Goal: Check status: Check status

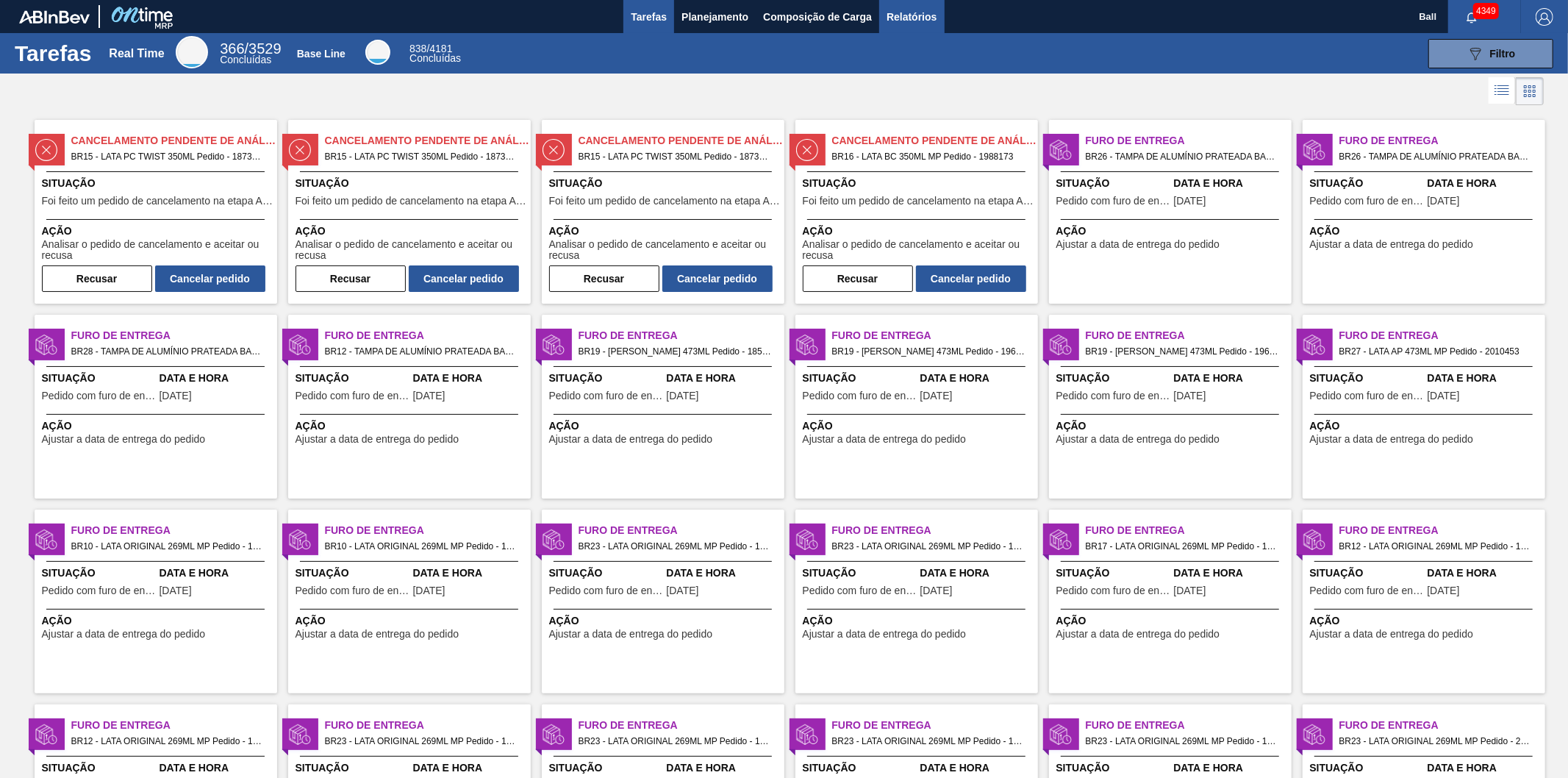
click at [903, 24] on span "Relatórios" at bounding box center [912, 16] width 50 height 17
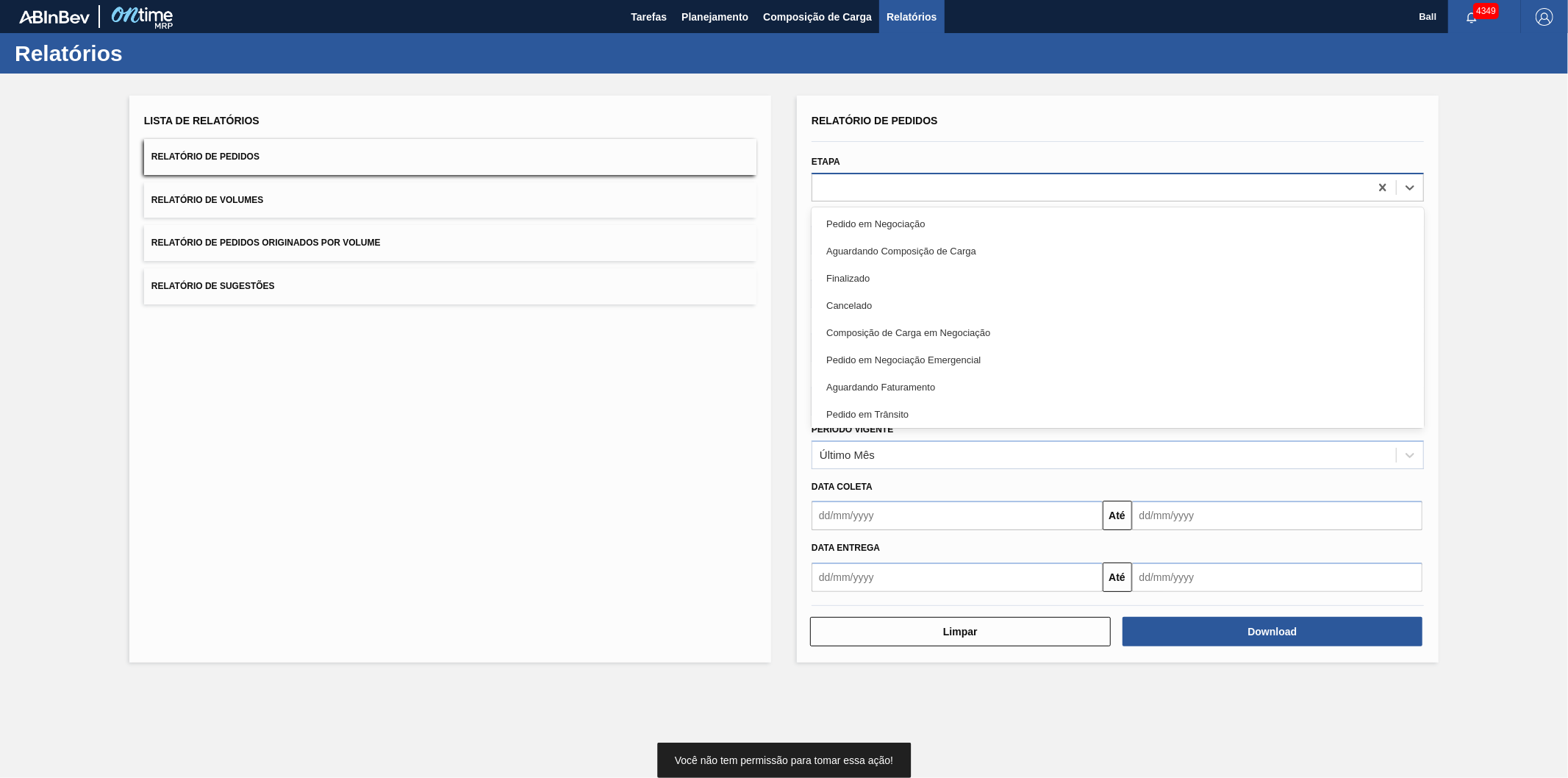
click at [850, 192] on div at bounding box center [1090, 187] width 557 height 21
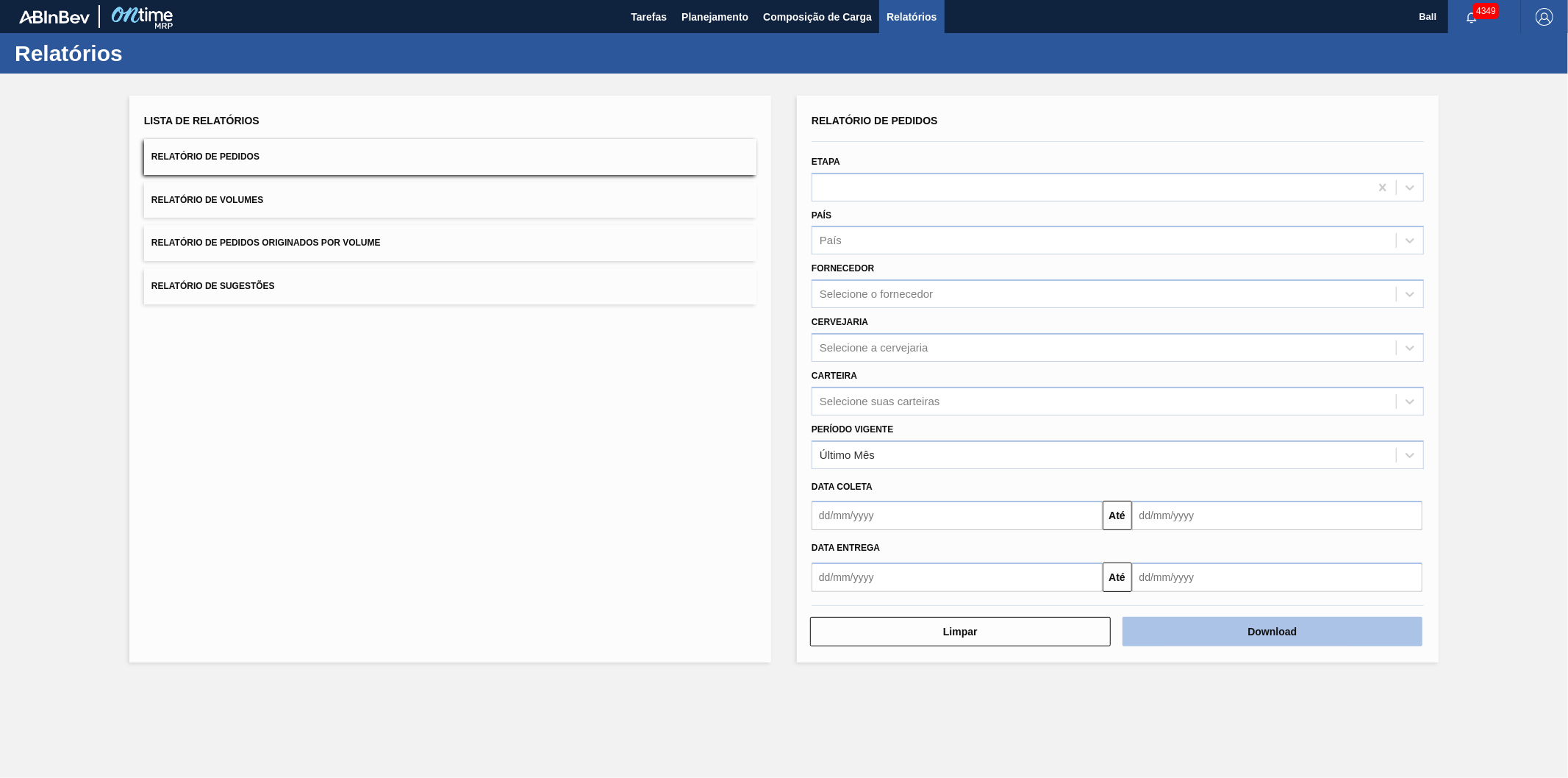
click at [1227, 626] on button "Download" at bounding box center [1273, 632] width 300 height 29
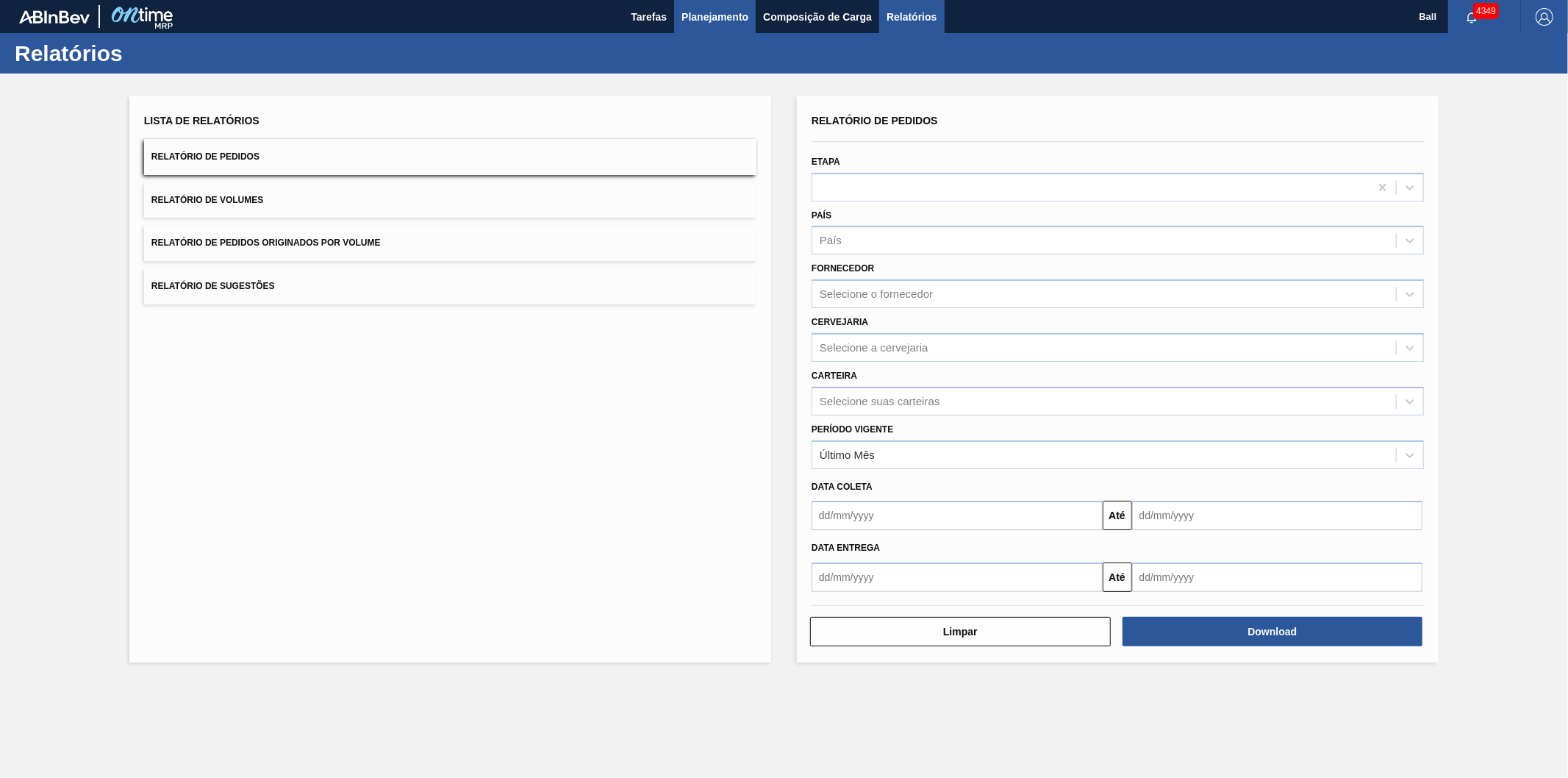
click at [699, 11] on span "Planejamento" at bounding box center [714, 16] width 67 height 17
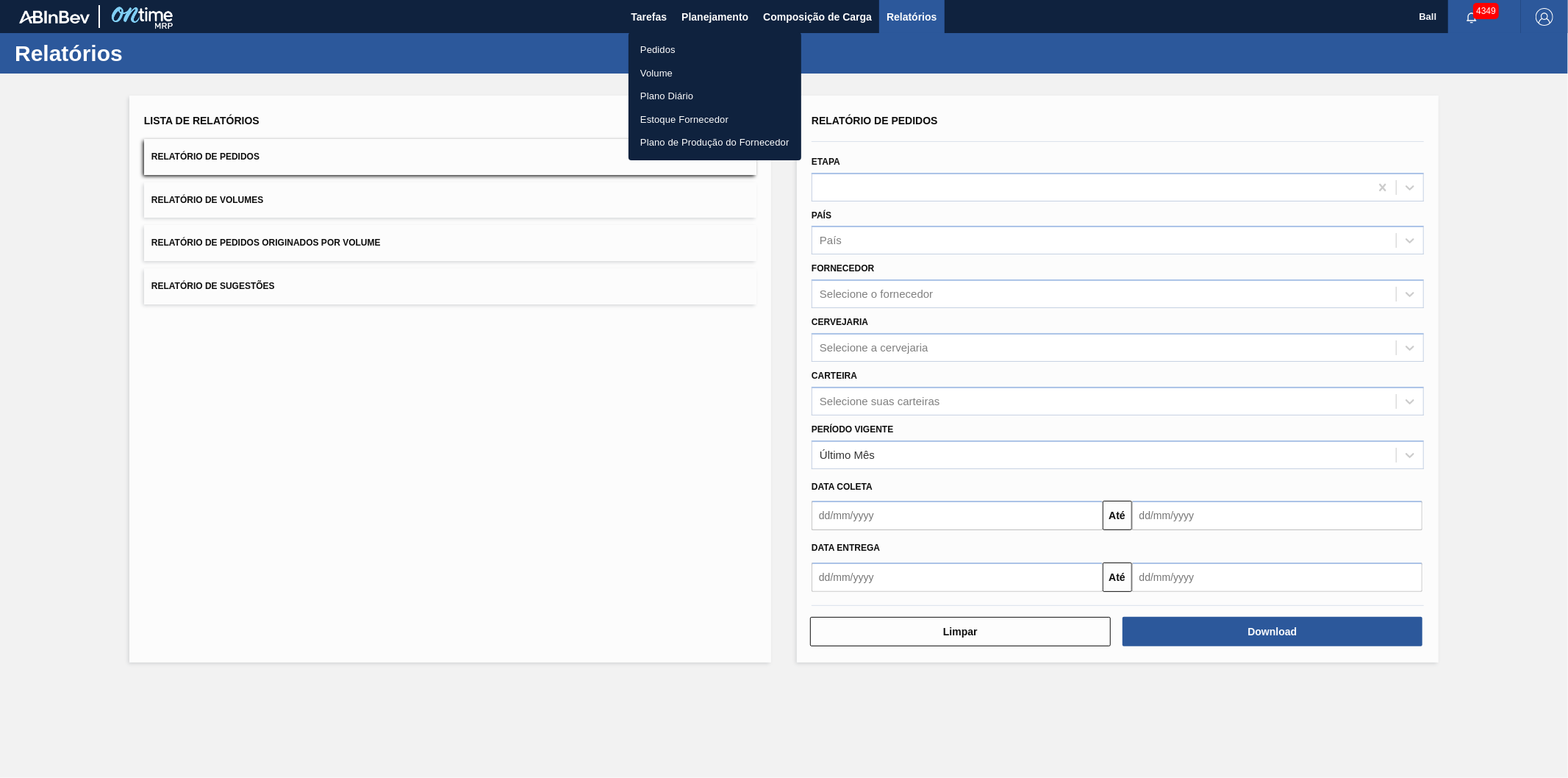
click at [675, 47] on li "Pedidos" at bounding box center [715, 49] width 172 height 23
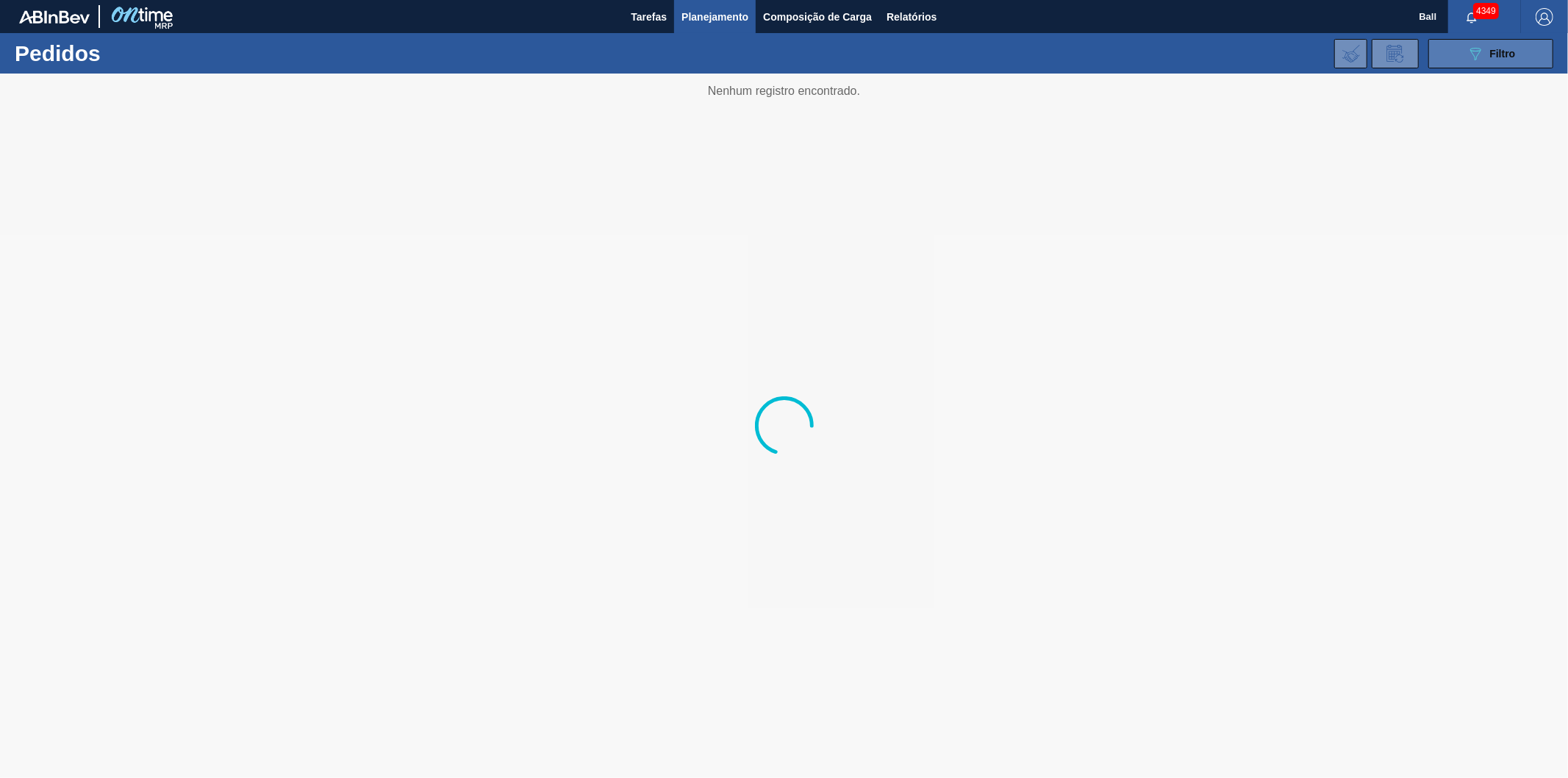
click at [1507, 61] on div "089F7B8B-B2A5-4AFE-B5C0-19BA573D28AC Filtro" at bounding box center [1491, 53] width 49 height 17
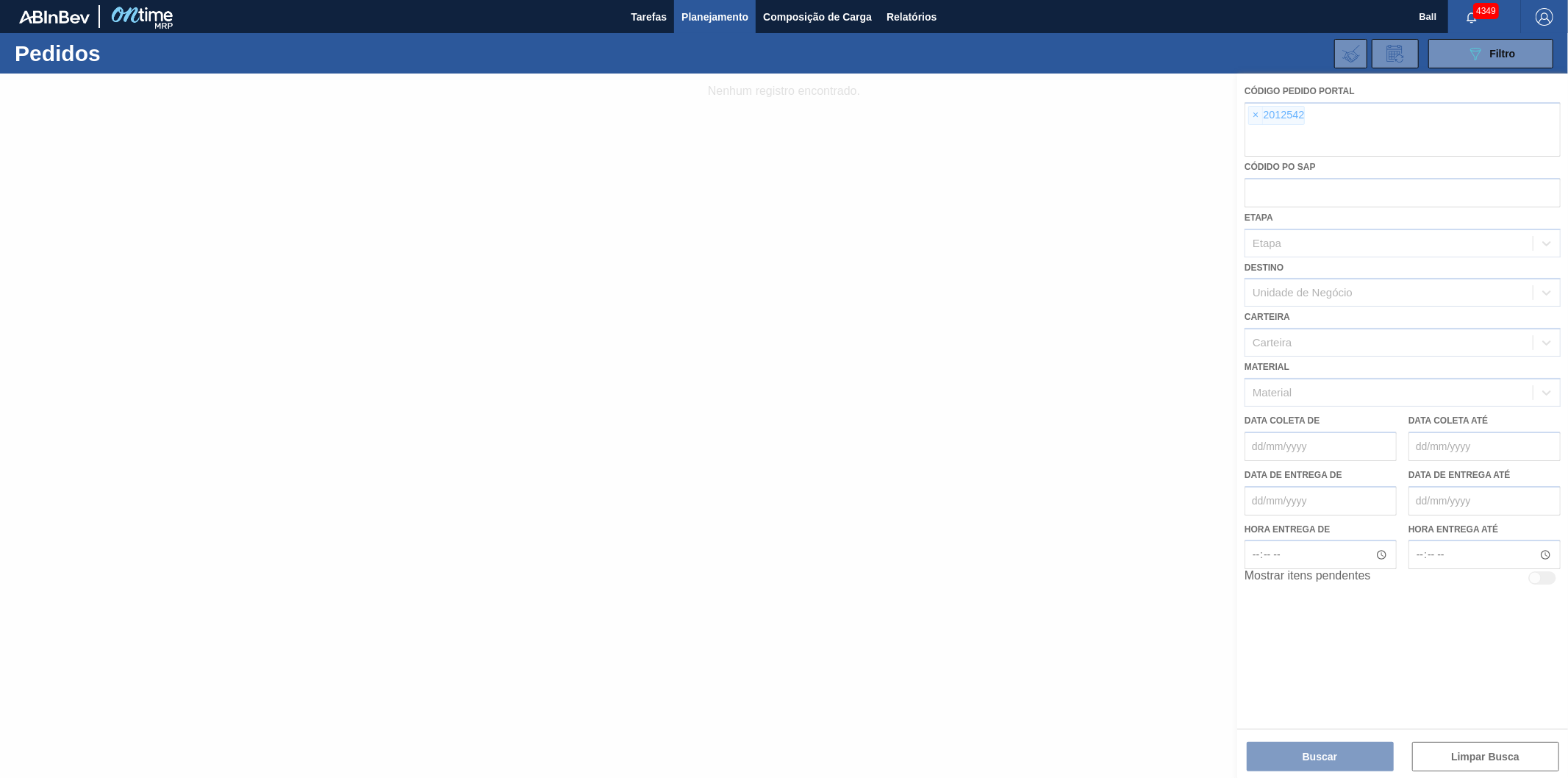
click at [1260, 109] on div at bounding box center [784, 425] width 1568 height 704
click at [1261, 111] on div at bounding box center [784, 425] width 1568 height 704
click at [1260, 112] on div at bounding box center [784, 425] width 1568 height 704
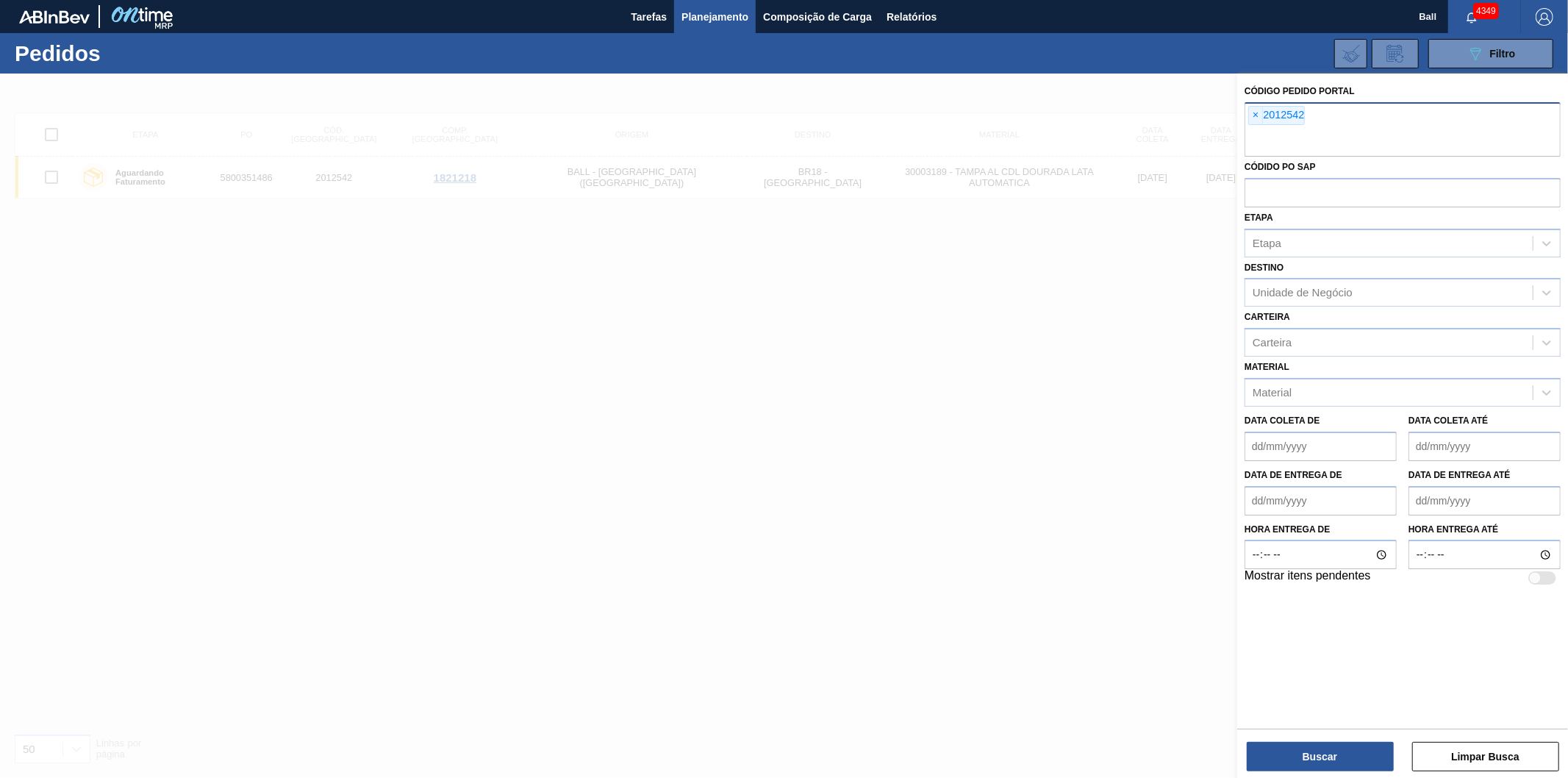
click at [1263, 112] on div "× 2012542" at bounding box center [1276, 115] width 56 height 19
click at [1257, 114] on span "×" at bounding box center [1256, 115] width 14 height 17
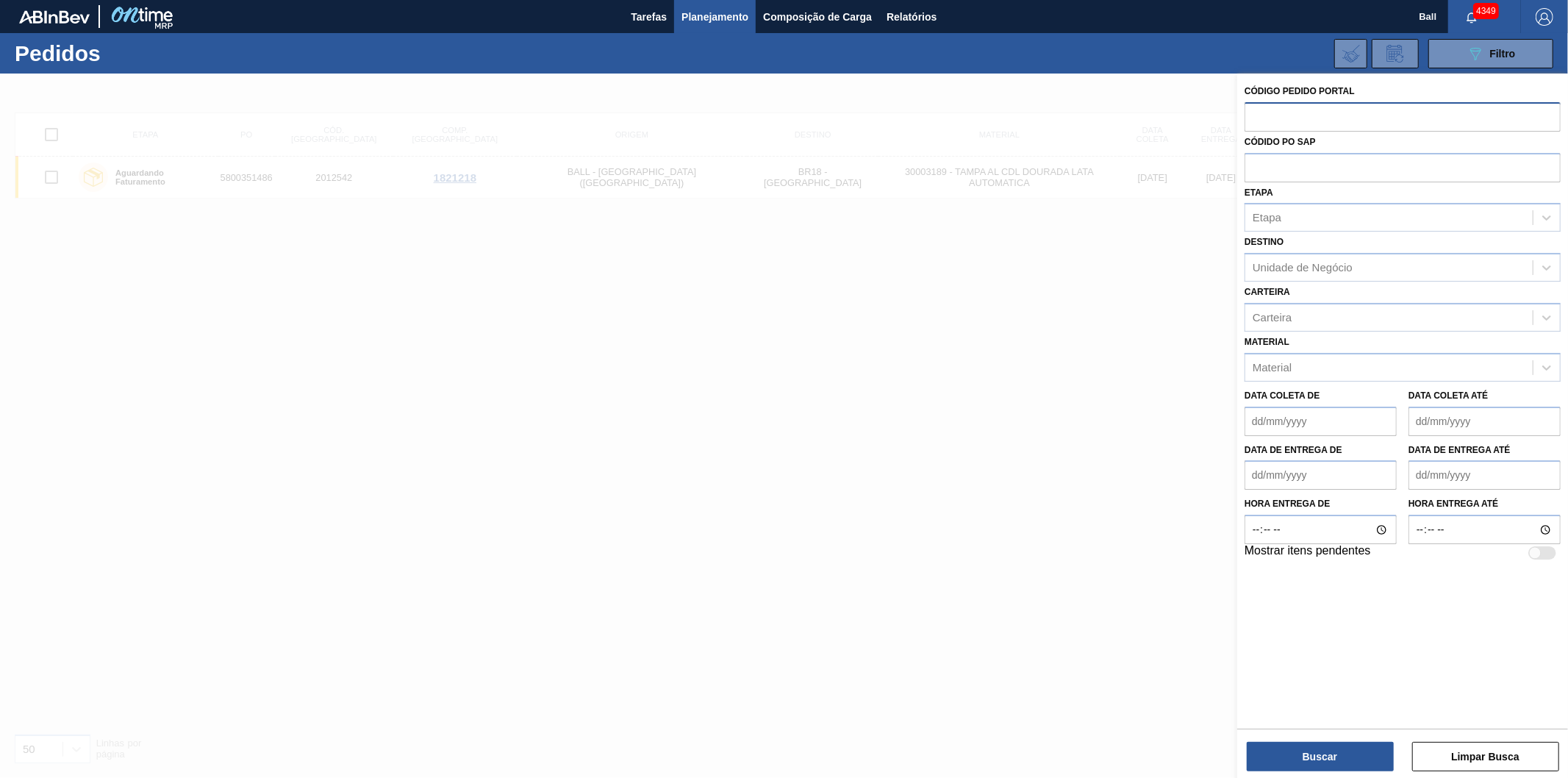
paste input "2011027"
type input "2011027"
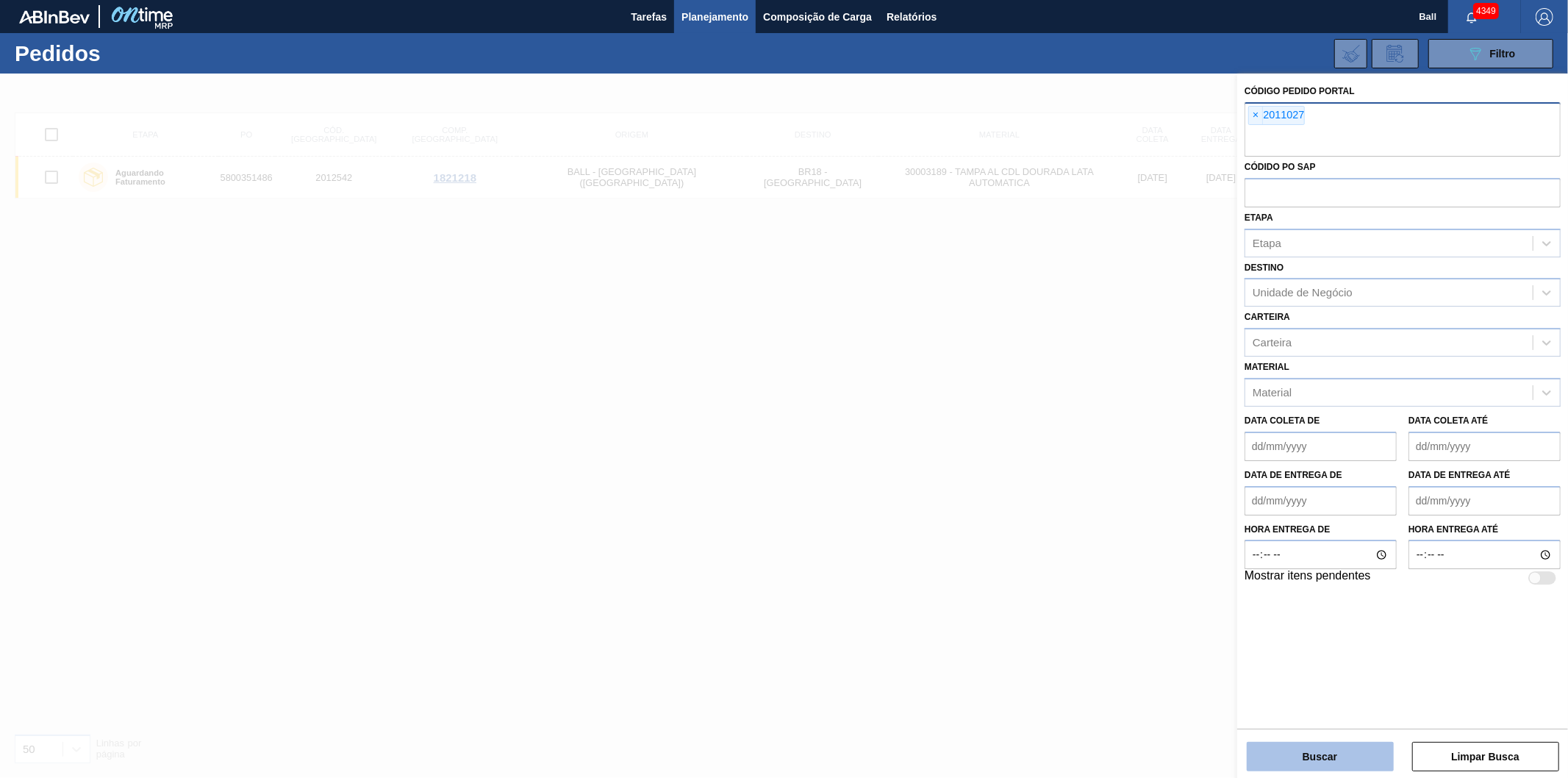
click at [1355, 753] on button "Buscar" at bounding box center [1321, 757] width 147 height 29
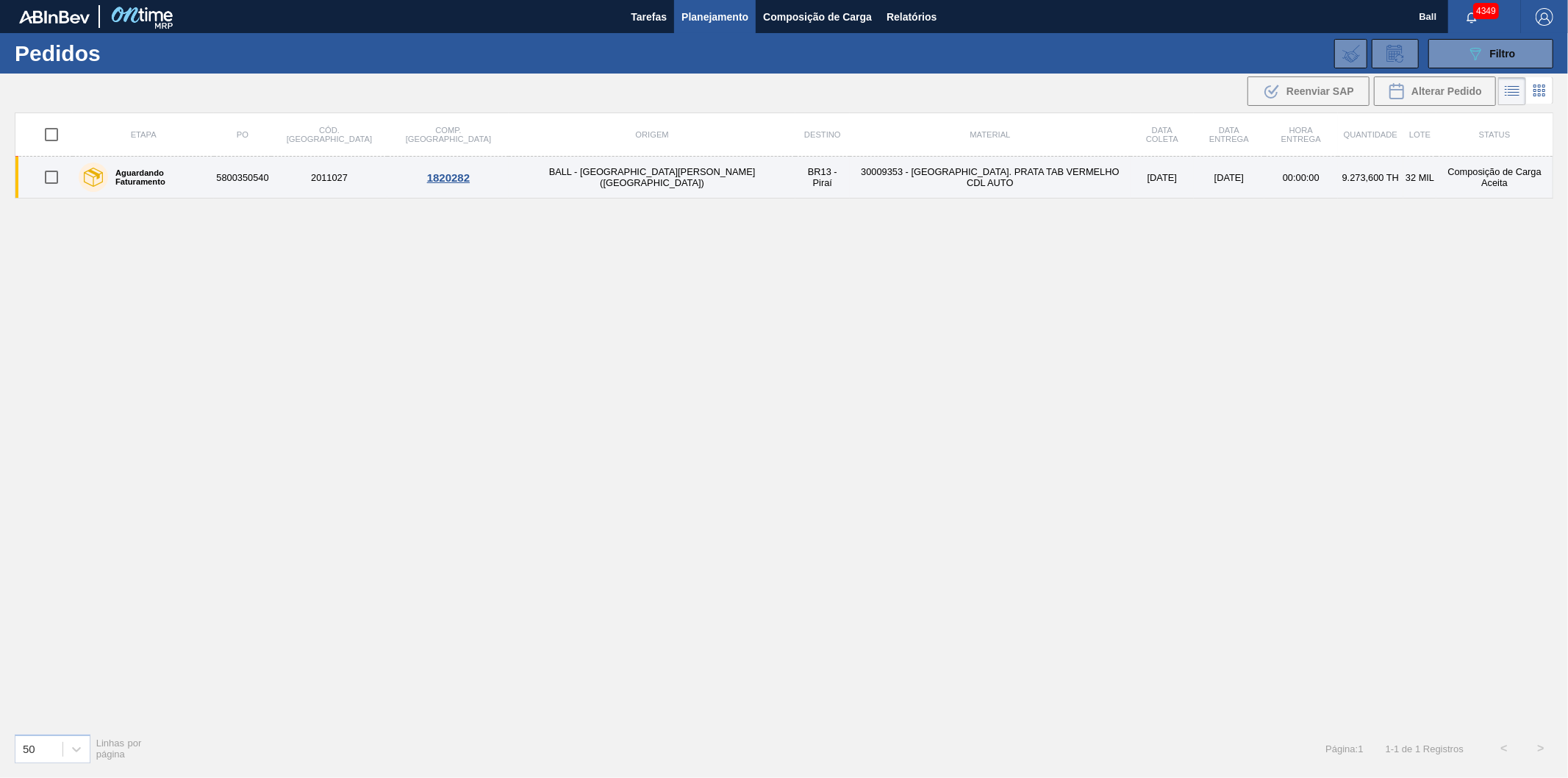
click at [1265, 173] on td "00:00:00" at bounding box center [1301, 177] width 74 height 42
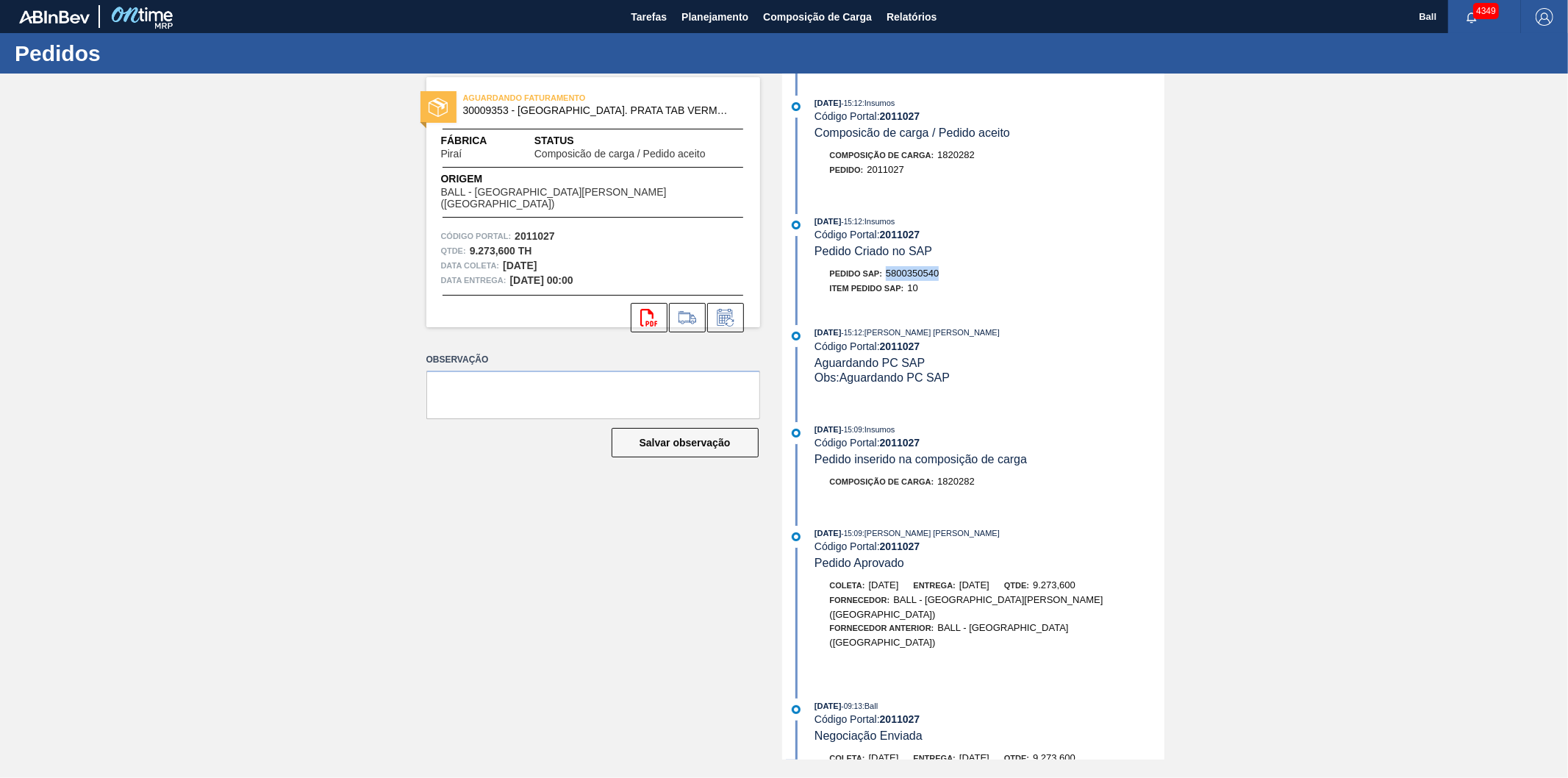
drag, startPoint x: 942, startPoint y: 276, endPoint x: 886, endPoint y: 280, distance: 56.1
click at [886, 280] on div "Pedido SAP: 5800350540" at bounding box center [989, 273] width 349 height 15
copy span "5800350540"
click at [714, 19] on span "Planejamento" at bounding box center [714, 16] width 67 height 17
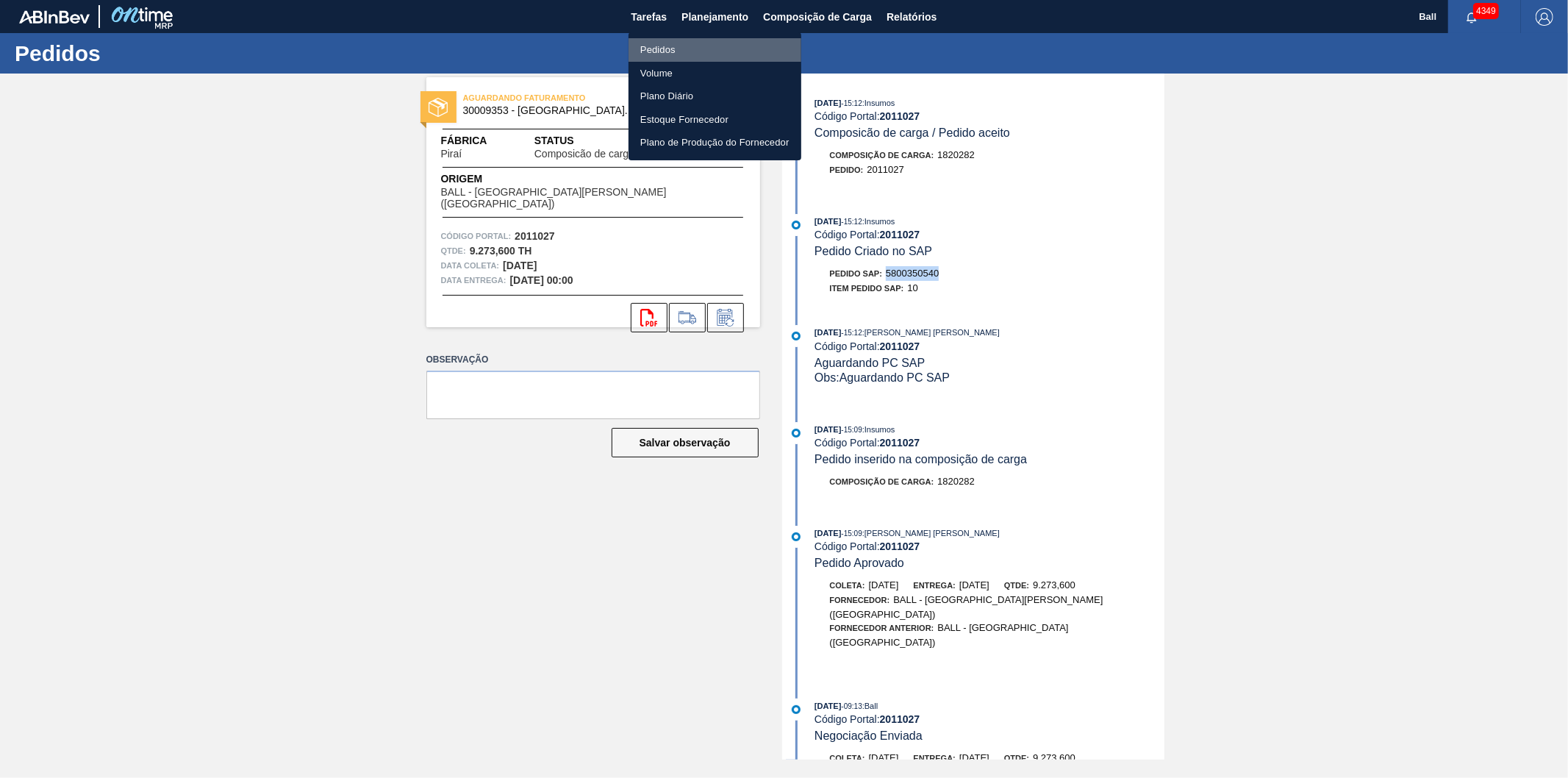
click at [654, 43] on li "Pedidos" at bounding box center [715, 49] width 172 height 23
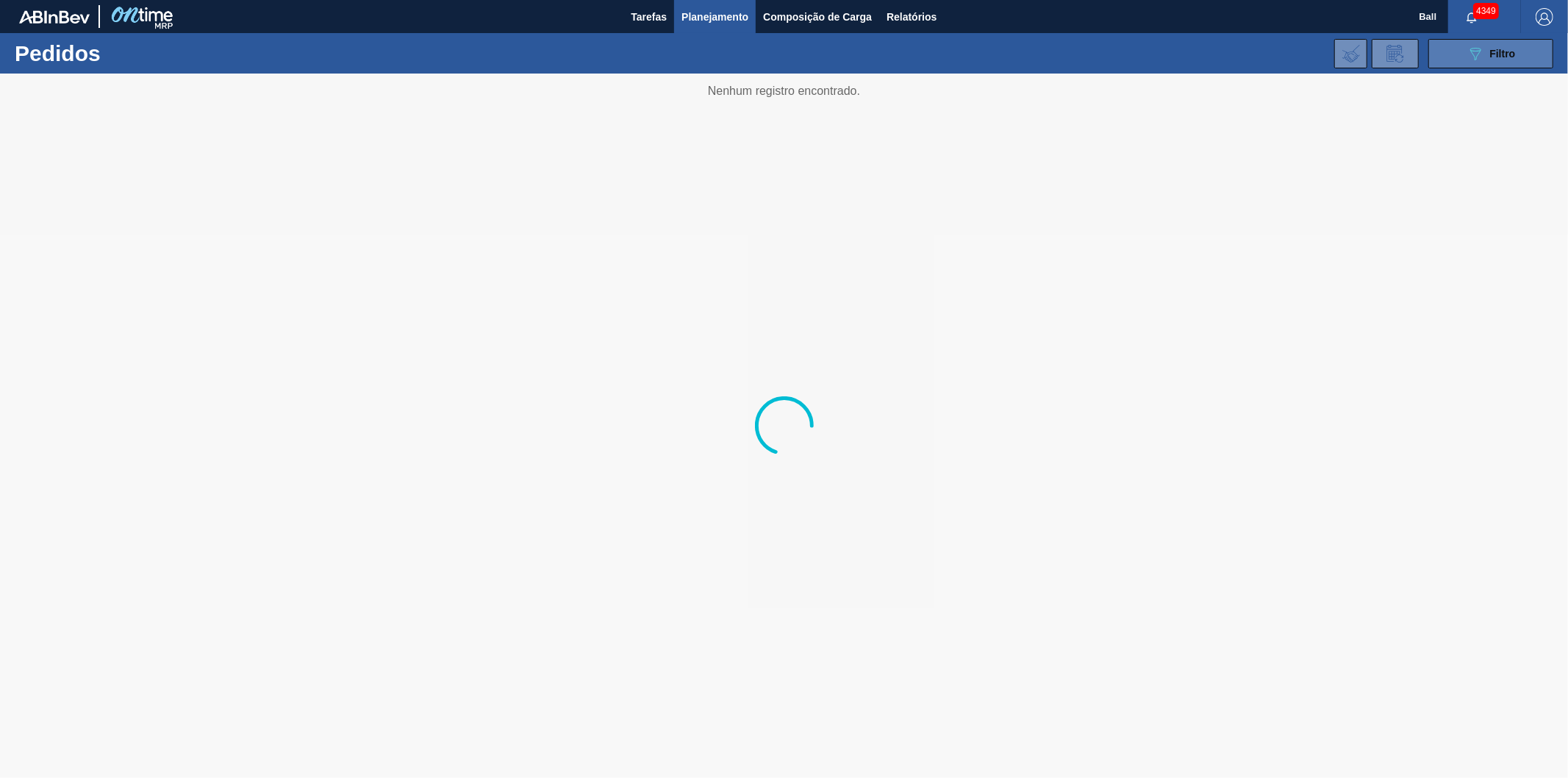
click at [1483, 55] on icon "089F7B8B-B2A5-4AFE-B5C0-19BA573D28AC" at bounding box center [1476, 53] width 17 height 17
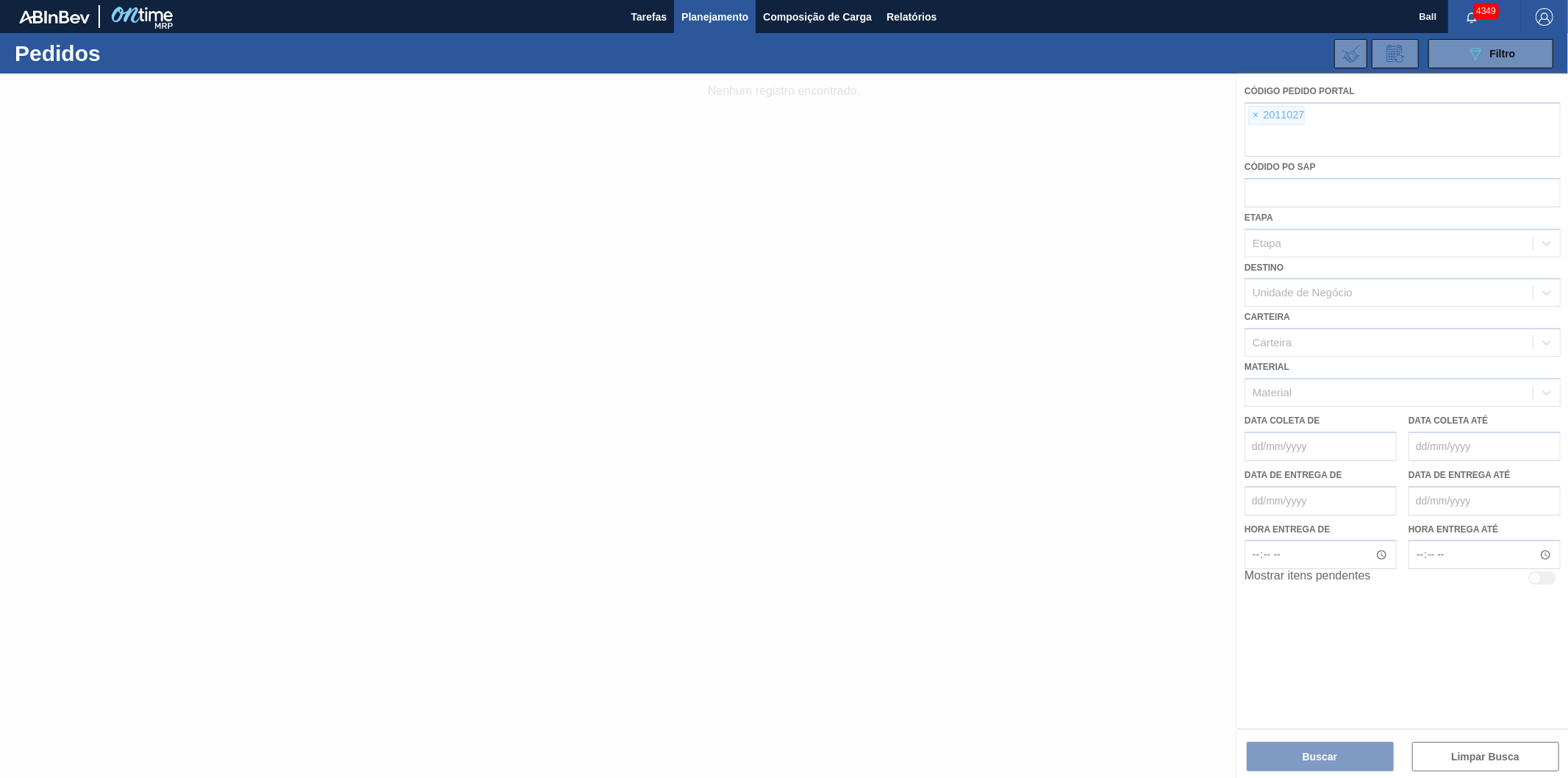
click at [1251, 114] on div at bounding box center [784, 425] width 1568 height 704
click at [1257, 111] on div at bounding box center [784, 425] width 1568 height 704
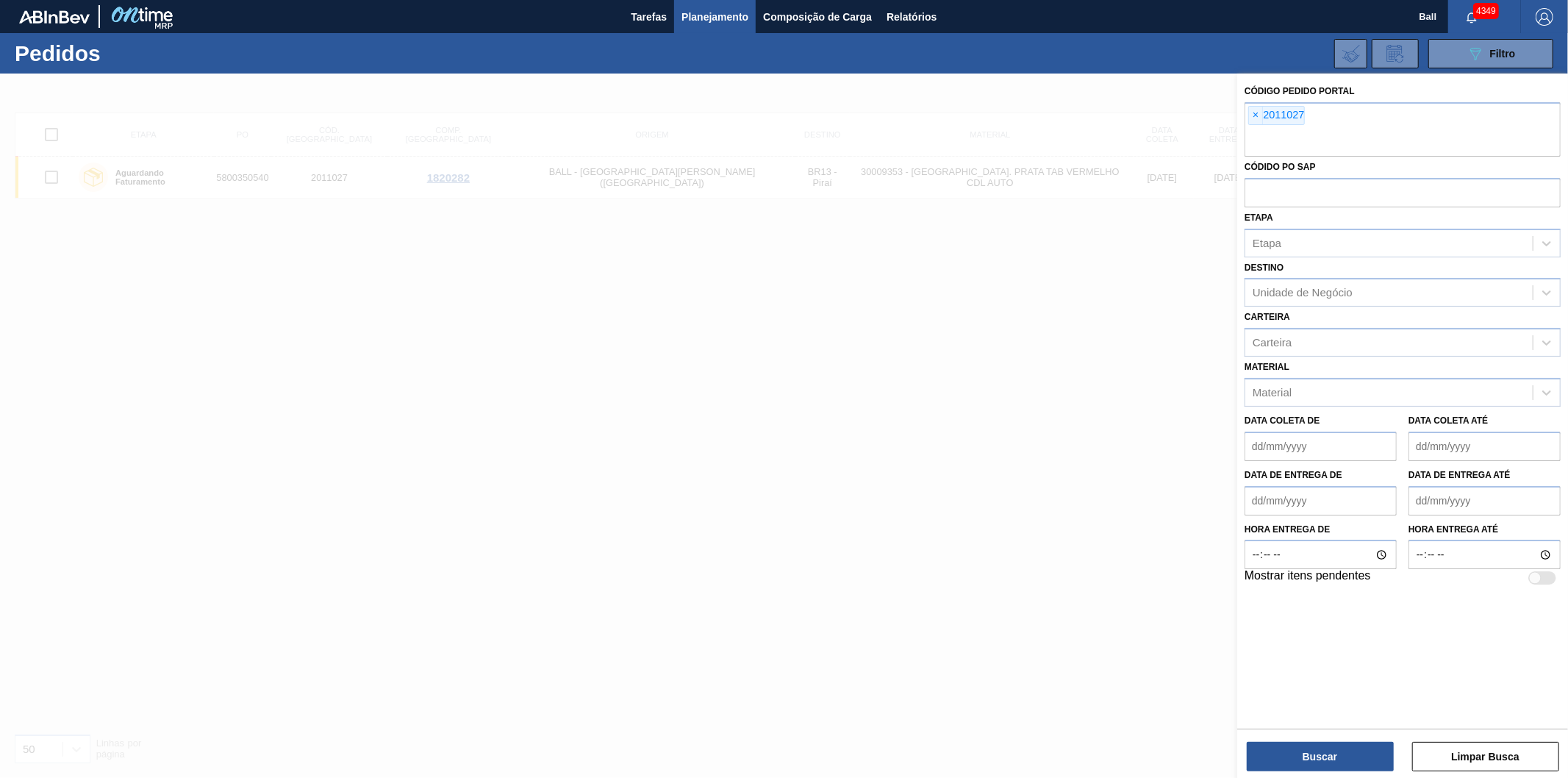
click at [1257, 111] on span "×" at bounding box center [1256, 115] width 14 height 17
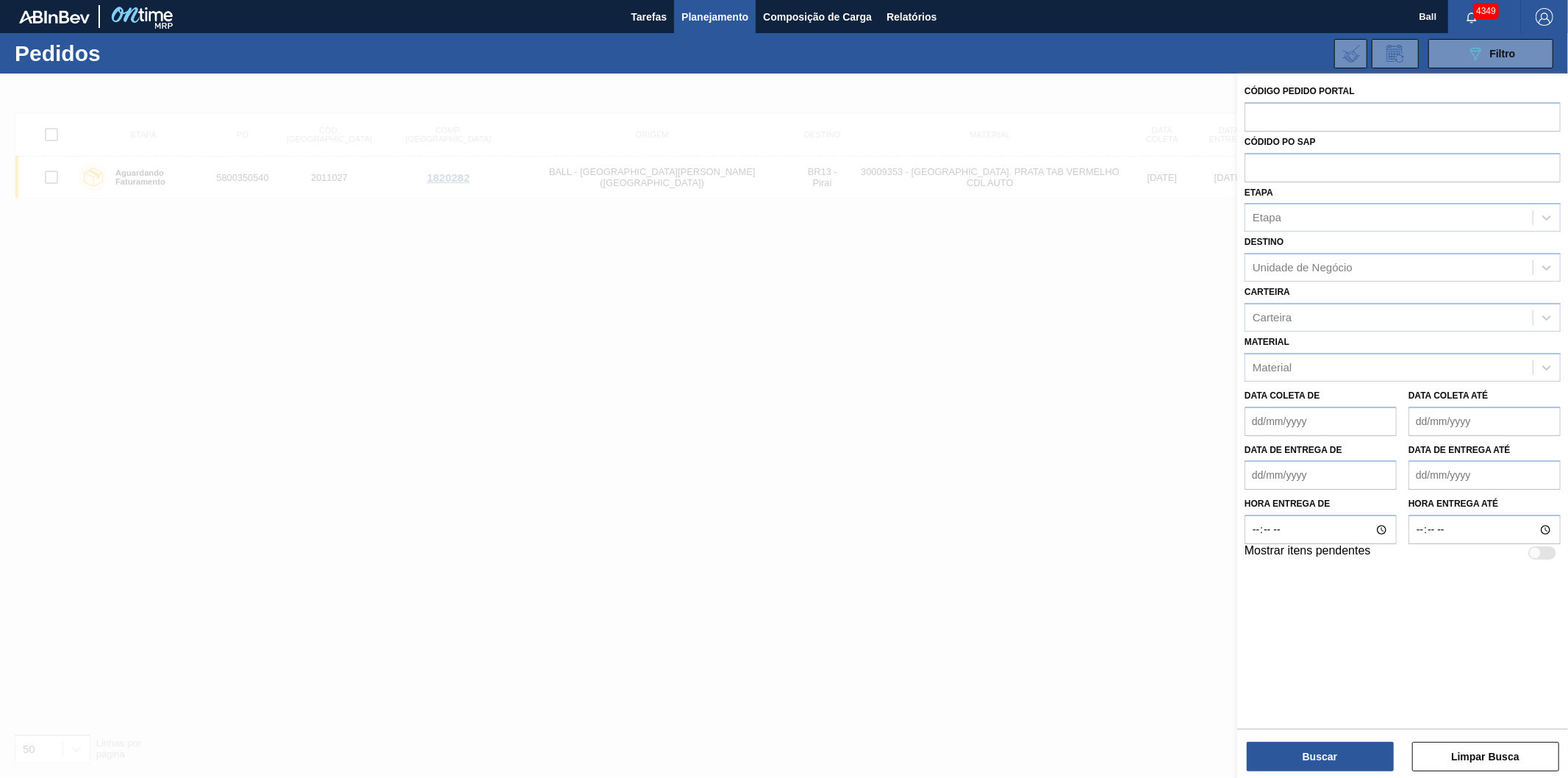
paste input "2011028"
type input "2011028"
click at [1263, 171] on div "Códido PO SAP" at bounding box center [1403, 157] width 316 height 50
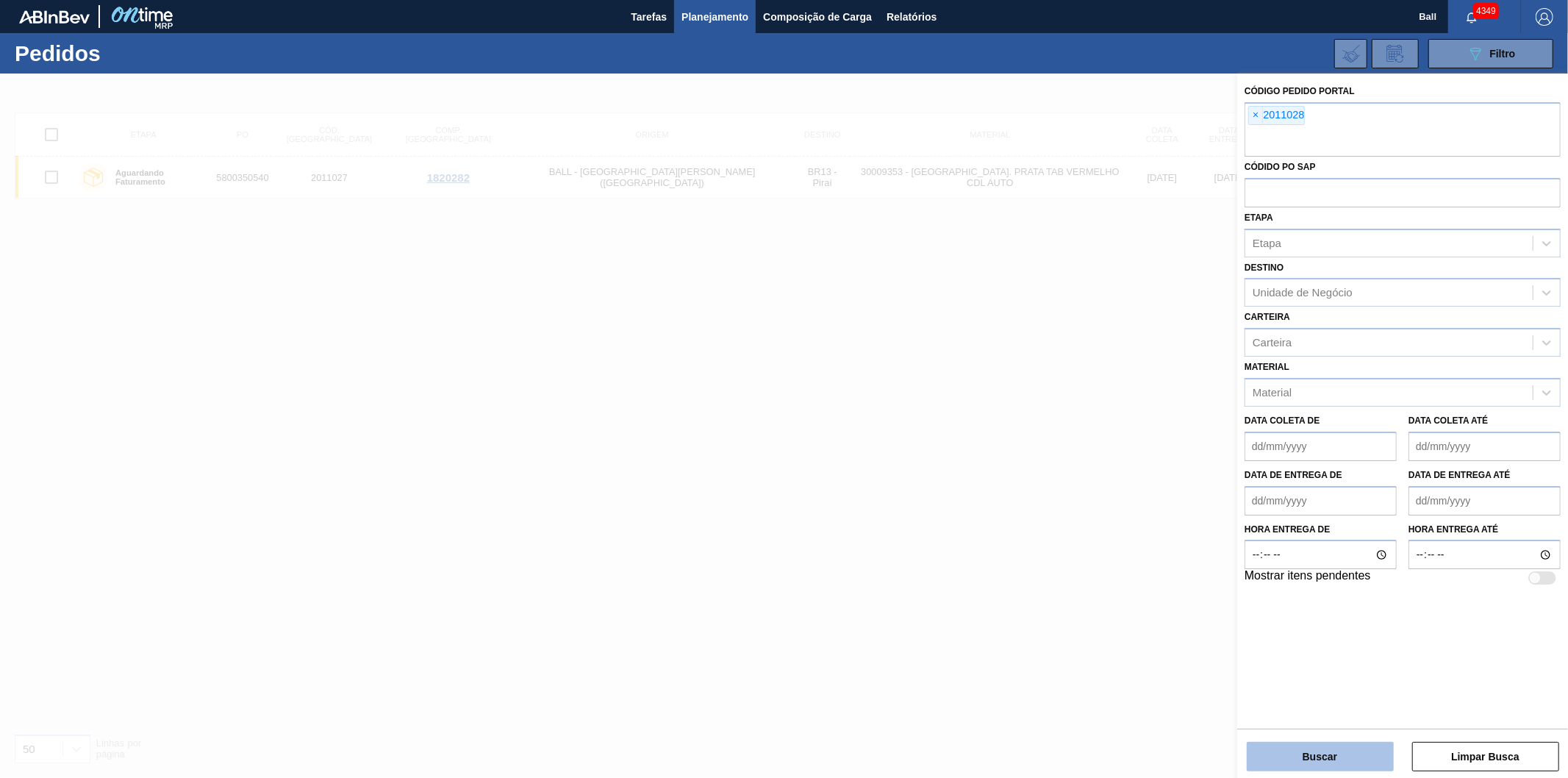
click at [1283, 745] on button "Buscar" at bounding box center [1321, 757] width 147 height 29
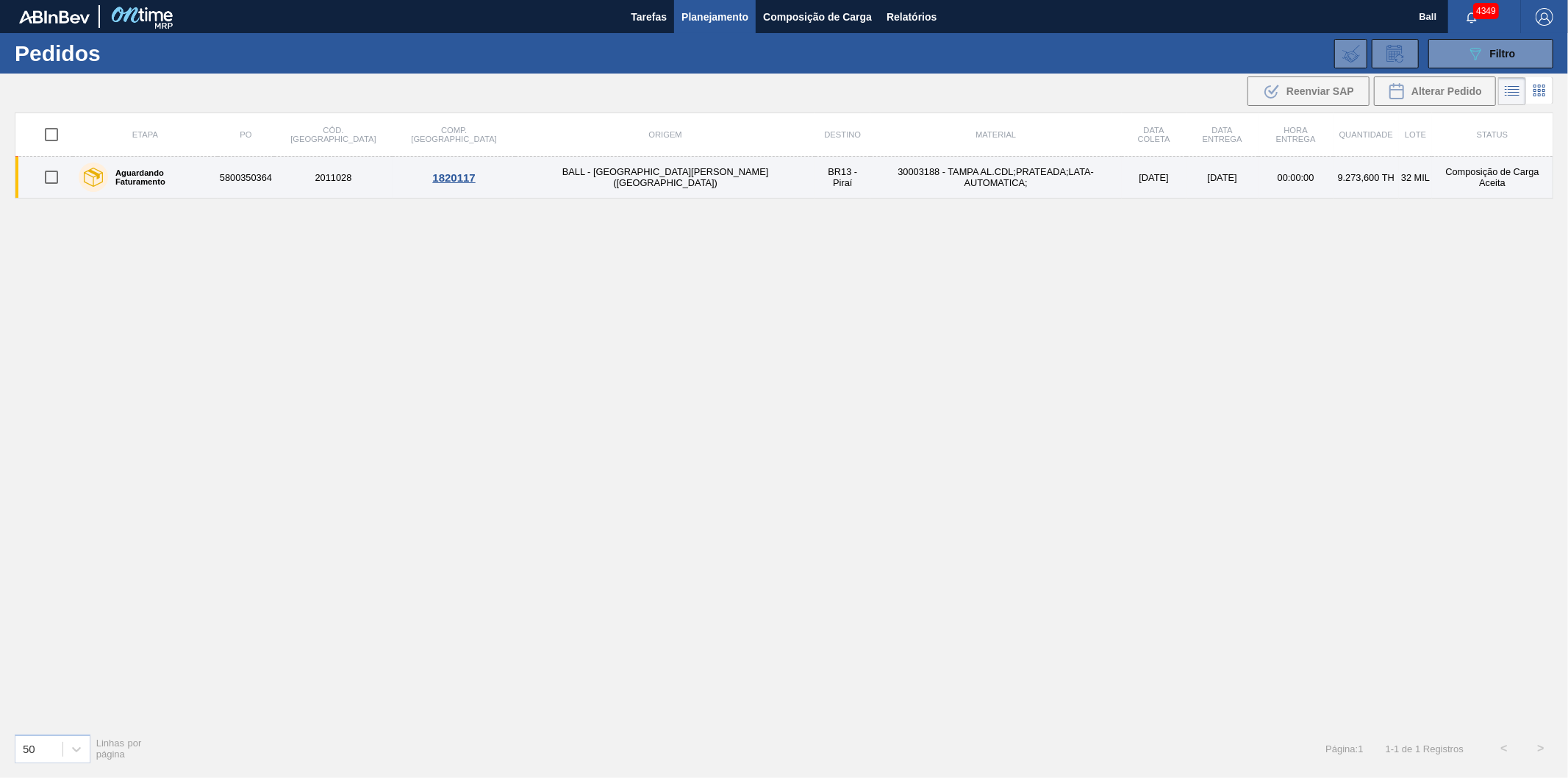
click at [980, 173] on td "30003188 - TAMPA AL.CDL;PRATEADA;LATA-AUTOMATICA;" at bounding box center [995, 177] width 251 height 42
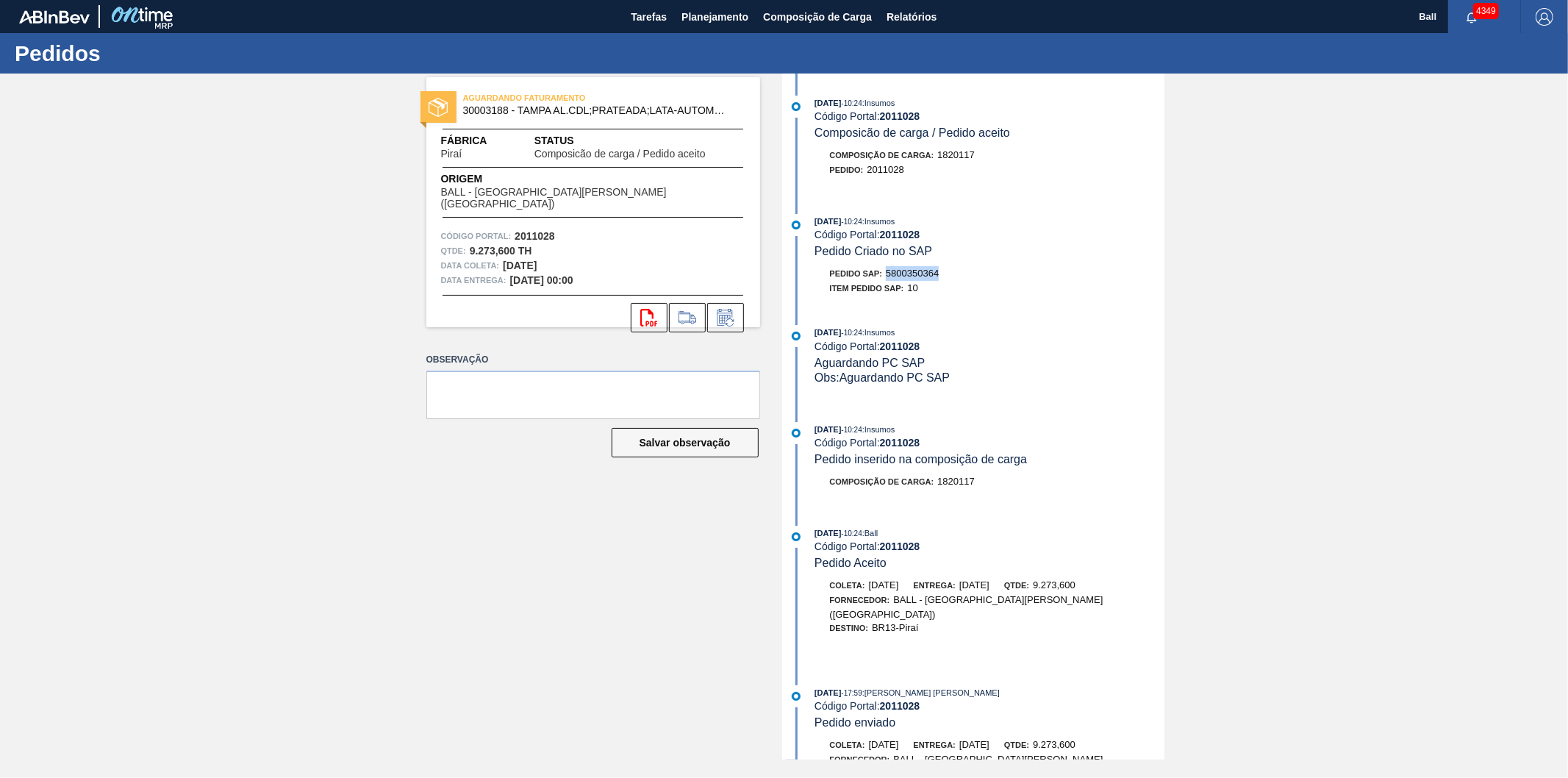
drag, startPoint x: 947, startPoint y: 274, endPoint x: 889, endPoint y: 274, distance: 58.0
click at [889, 274] on div "Pedido SAP: 5800350364" at bounding box center [989, 273] width 349 height 15
copy span "5800350364"
click at [390, 575] on div "AGUARDANDO FATURAMENTO 30003188 - [GEOGRAPHIC_DATA] AL.CDL;PRATEADA;LATA-AUTOMA…" at bounding box center [784, 417] width 1568 height 686
